Goal: Information Seeking & Learning: Learn about a topic

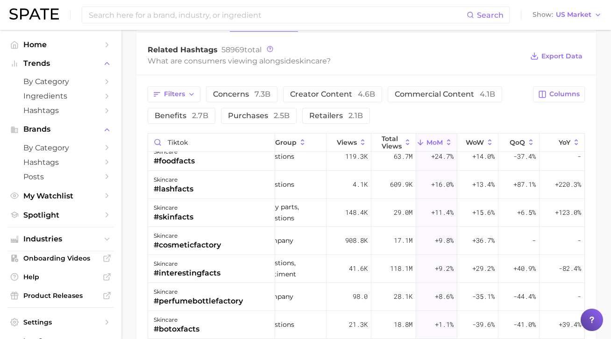
scroll to position [0, 16]
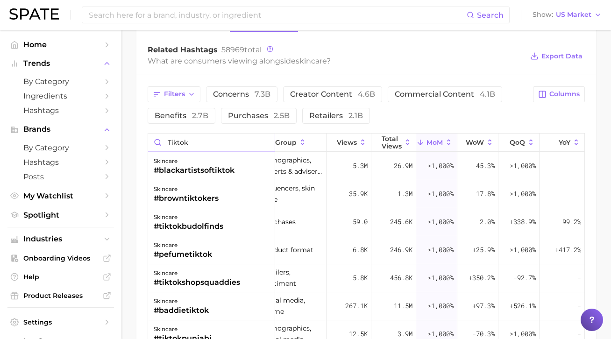
click at [199, 144] on input "Tiktok" at bounding box center [211, 143] width 127 height 18
type input "Tiktokmade"
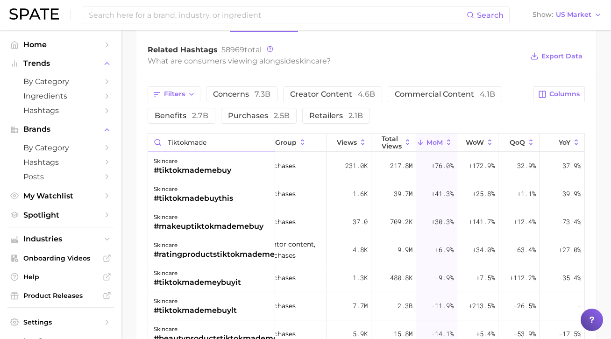
click at [201, 143] on input "Tiktokmade" at bounding box center [211, 143] width 127 height 18
click at [231, 137] on input "Tiktokmade" at bounding box center [211, 143] width 127 height 18
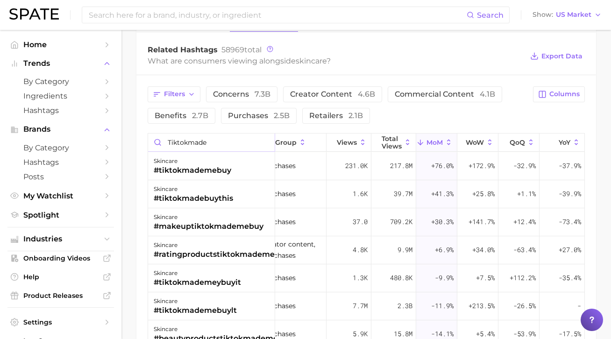
click at [231, 137] on input "Tiktokmade" at bounding box center [211, 143] width 127 height 18
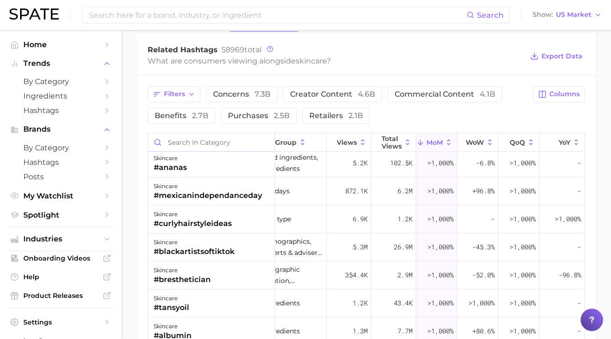
scroll to position [228, 16]
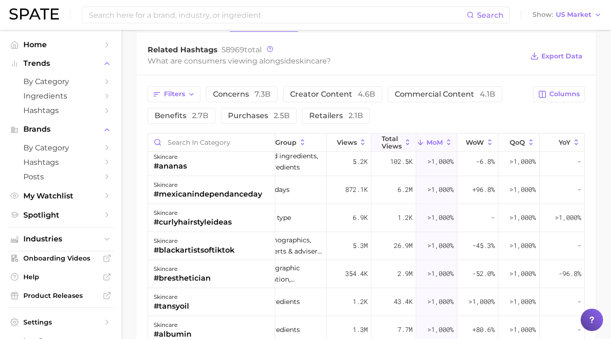
click at [395, 140] on span "Total Views" at bounding box center [391, 142] width 20 height 15
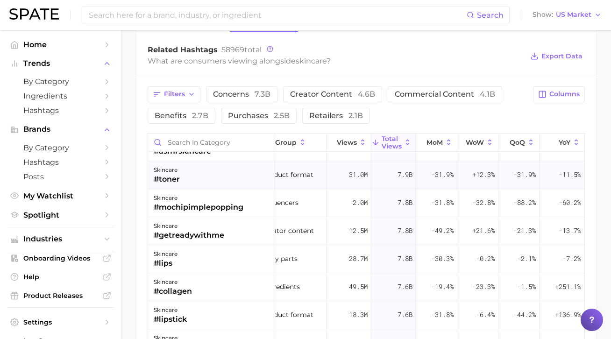
scroll to position [2934, 16]
click at [207, 140] on input "Search in category" at bounding box center [211, 143] width 127 height 18
type input "RITUAL"
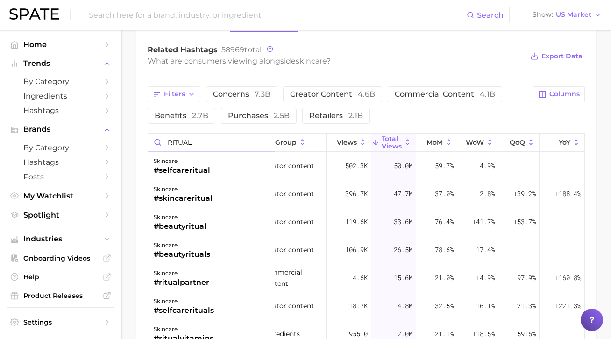
click at [191, 146] on input "RITUAL" at bounding box center [211, 143] width 127 height 18
click at [190, 147] on input "RITUAL" at bounding box center [211, 143] width 127 height 18
click at [185, 143] on input "RITUAL" at bounding box center [211, 143] width 127 height 18
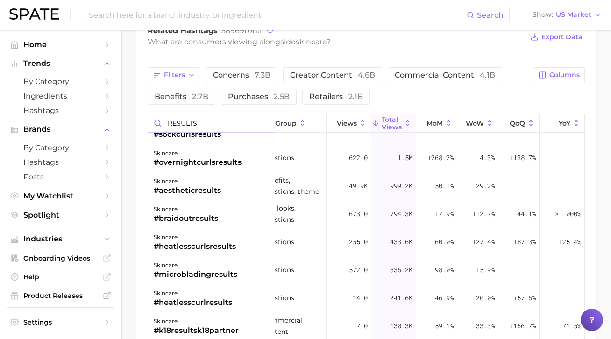
scroll to position [997, 16]
click at [198, 120] on input "RESULTS" at bounding box center [211, 123] width 127 height 18
type input "EXPERIENCE"
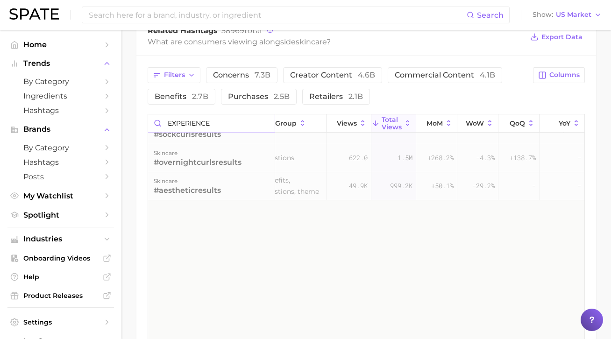
scroll to position [0, 16]
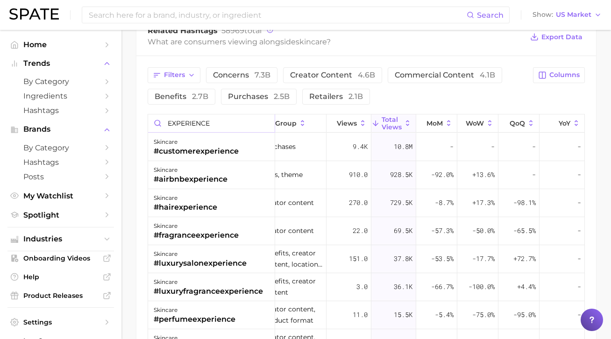
click at [196, 126] on input "EXPERIENCE" at bounding box center [211, 123] width 127 height 18
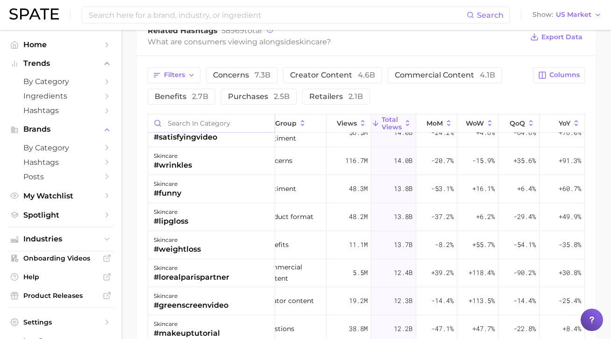
scroll to position [1530, 16]
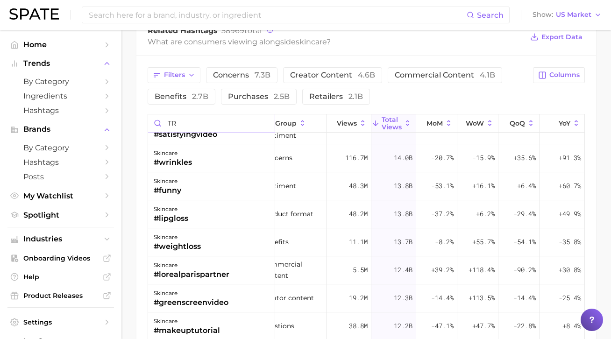
type input "T"
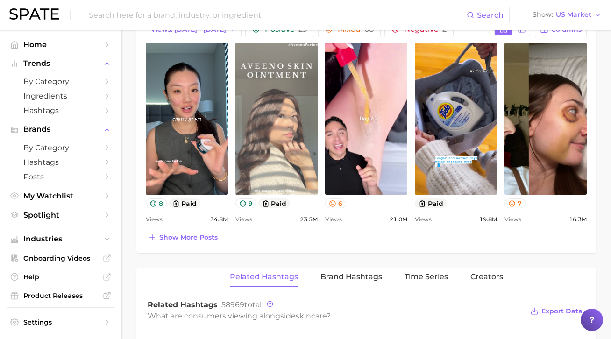
scroll to position [434, 0]
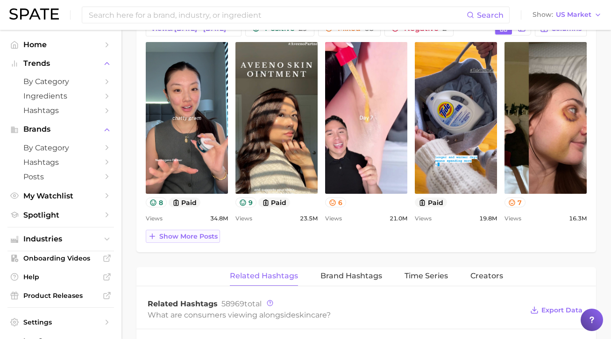
click at [179, 234] on span "Show more posts" at bounding box center [188, 237] width 58 height 8
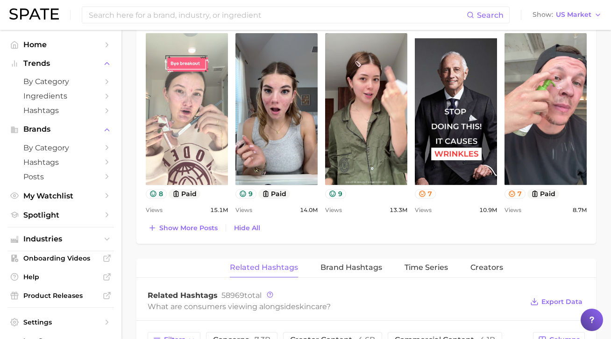
scroll to position [639, 0]
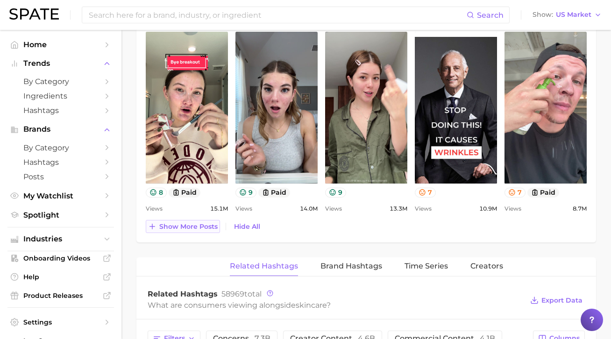
click at [180, 229] on span "Show more posts" at bounding box center [188, 227] width 58 height 8
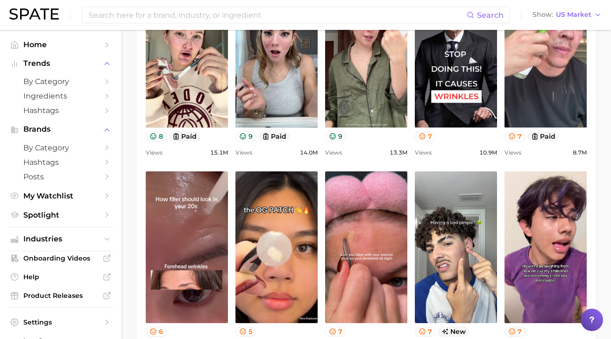
scroll to position [826, 0]
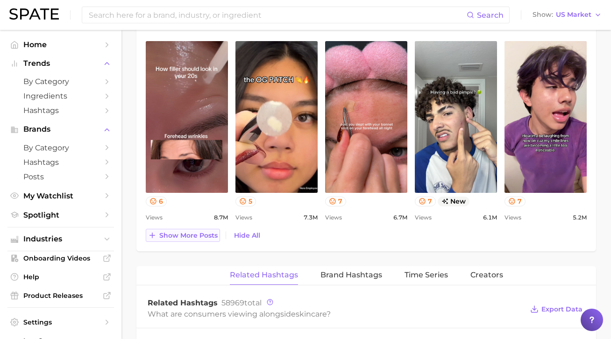
click at [199, 240] on button "Show more posts" at bounding box center [183, 235] width 74 height 13
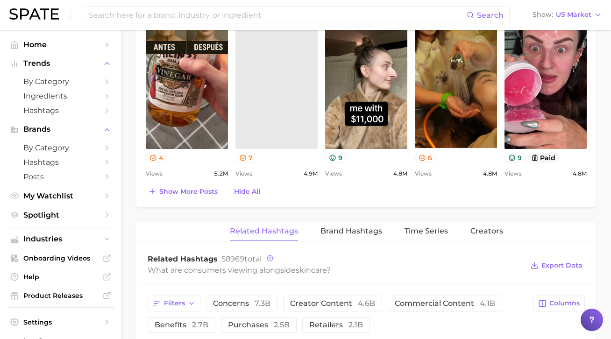
scroll to position [0, 0]
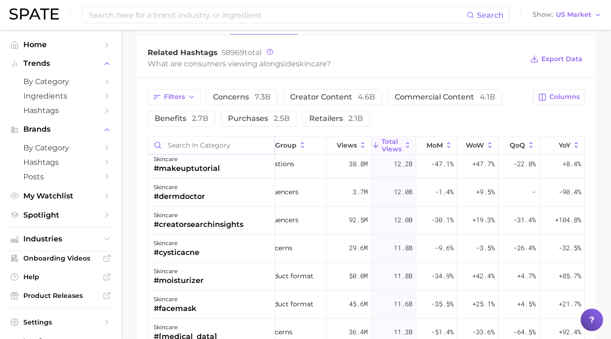
click at [208, 142] on input "Search in category" at bounding box center [211, 145] width 127 height 18
type input "BEFORE"
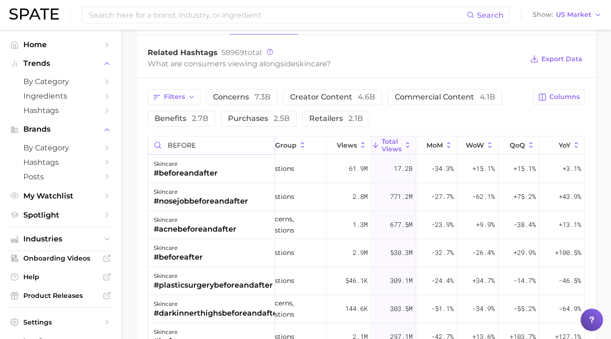
click at [220, 146] on input "BEFORE" at bounding box center [211, 145] width 127 height 18
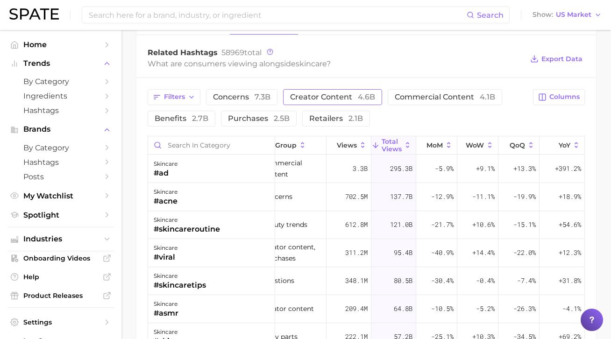
click at [358, 96] on span "4.6b" at bounding box center [366, 96] width 17 height 9
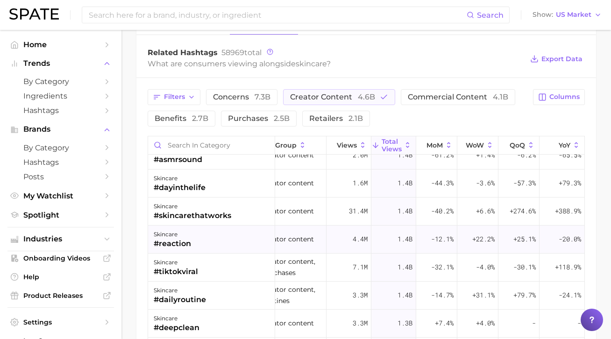
scroll to position [2620, 16]
